Goal: Navigation & Orientation: Go to known website

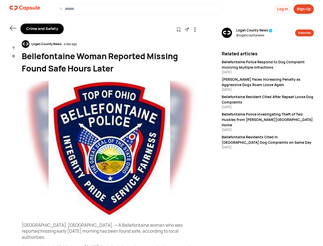
click at [282, 9] on button "Log In" at bounding box center [282, 8] width 17 height 9
click at [304, 9] on button "Sign Up" at bounding box center [304, 8] width 20 height 9
click at [13, 28] on icon at bounding box center [13, 28] width 7 height 5
click at [179, 29] on icon at bounding box center [179, 29] width 4 height 4
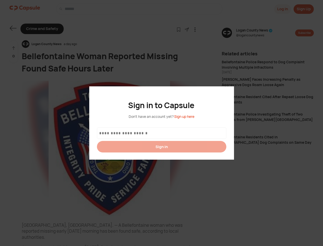
click at [187, 29] on div at bounding box center [161, 123] width 323 height 246
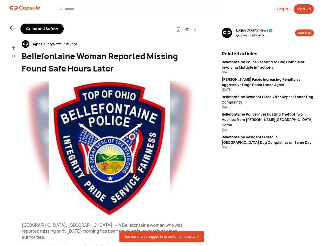
click at [195, 29] on icon at bounding box center [195, 29] width 4 height 4
click at [110, 44] on div "Logan County News a day ago" at bounding box center [110, 44] width 176 height 8
click at [110, 148] on img at bounding box center [110, 148] width 176 height 135
click at [14, 52] on div "0" at bounding box center [13, 51] width 9 height 23
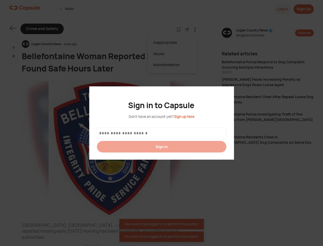
click at [254, 33] on div at bounding box center [161, 123] width 323 height 246
